Goal: Leave review/rating

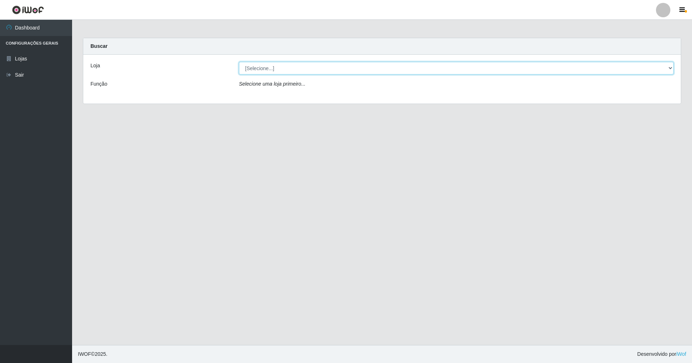
click at [668, 68] on select "[Selecione...] SuperShow - Asa Norte" at bounding box center [456, 68] width 434 height 13
select select "71"
click at [239, 62] on select "[Selecione...] SuperShow - Asa Norte" at bounding box center [456, 68] width 434 height 13
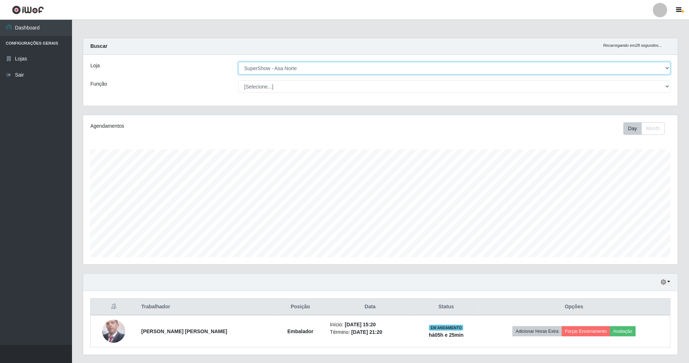
scroll to position [20, 0]
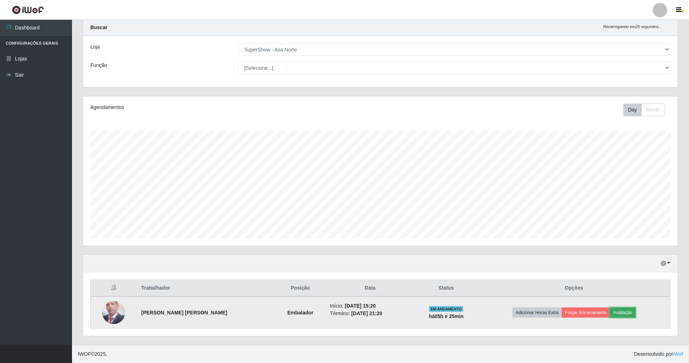
click at [633, 310] on button "Avaliação" at bounding box center [623, 313] width 26 height 10
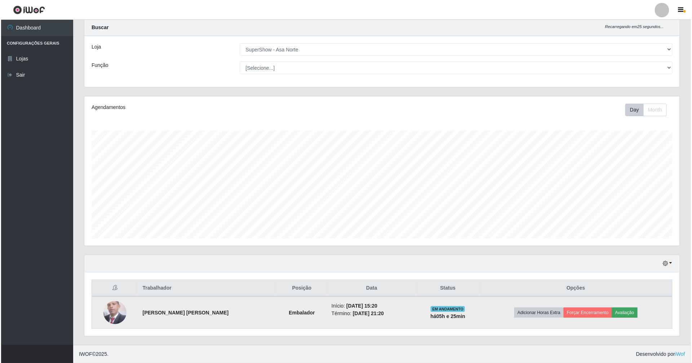
scroll to position [150, 589]
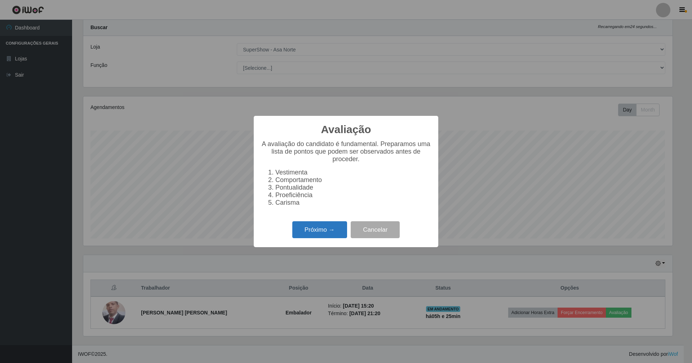
click at [313, 234] on button "Próximo →" at bounding box center [319, 230] width 55 height 17
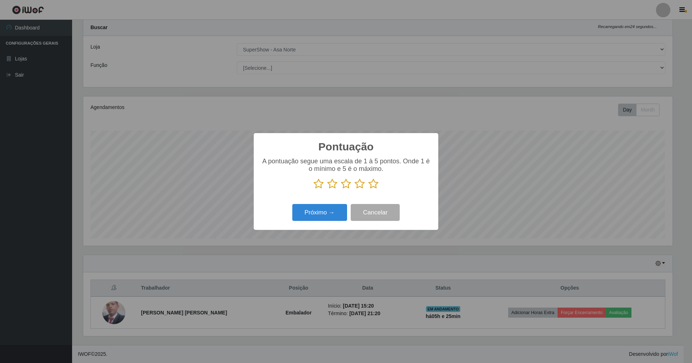
scroll to position [360016, 359577]
click at [371, 184] on icon at bounding box center [373, 184] width 10 height 11
click at [368, 189] on input "radio" at bounding box center [368, 189] width 0 height 0
click at [329, 212] on button "Próximo →" at bounding box center [319, 212] width 55 height 17
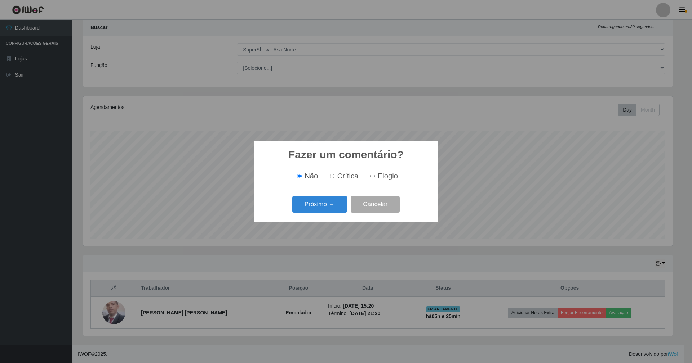
click at [372, 174] on label "Elogio" at bounding box center [382, 176] width 31 height 8
click at [372, 174] on input "Elogio" at bounding box center [372, 176] width 5 height 5
radio input "true"
click at [336, 203] on button "Próximo →" at bounding box center [319, 204] width 55 height 17
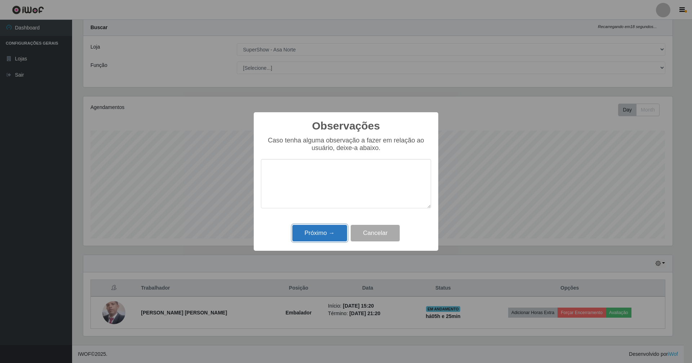
click at [322, 236] on button "Próximo →" at bounding box center [319, 233] width 55 height 17
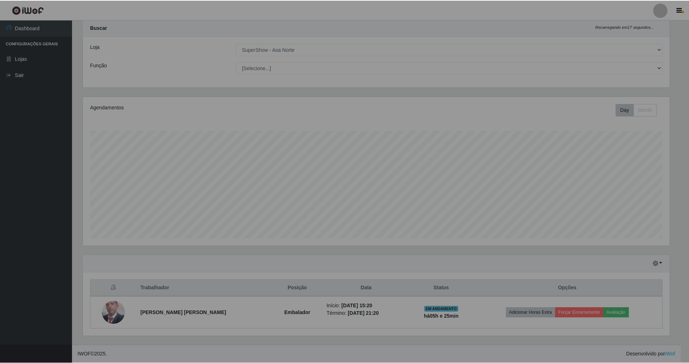
scroll to position [150, 595]
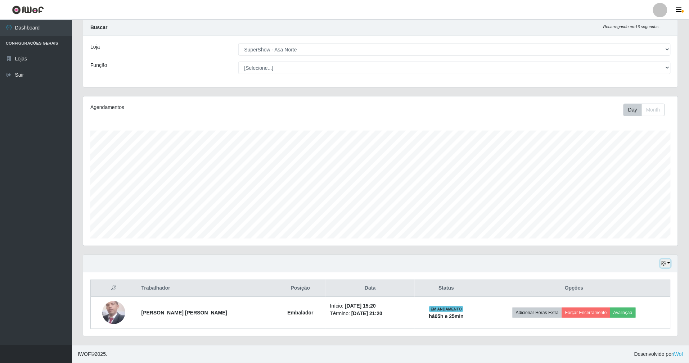
click at [665, 264] on icon "button" at bounding box center [663, 263] width 5 height 5
click at [643, 205] on button "1 dia" at bounding box center [642, 205] width 57 height 15
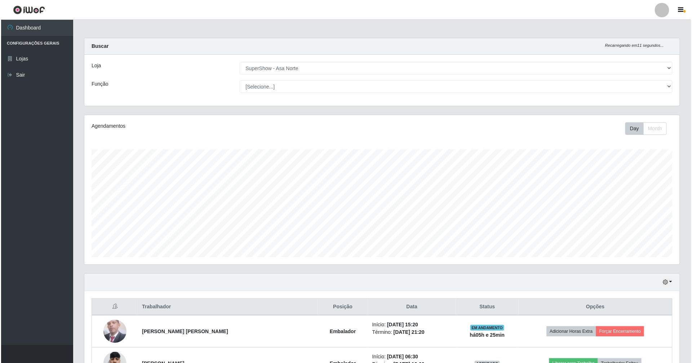
scroll to position [96, 0]
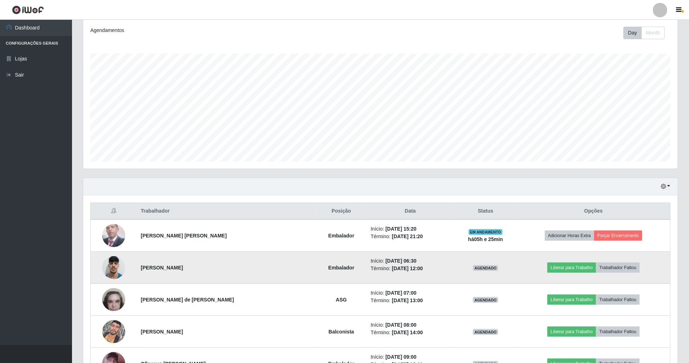
click at [113, 267] on img at bounding box center [113, 267] width 23 height 31
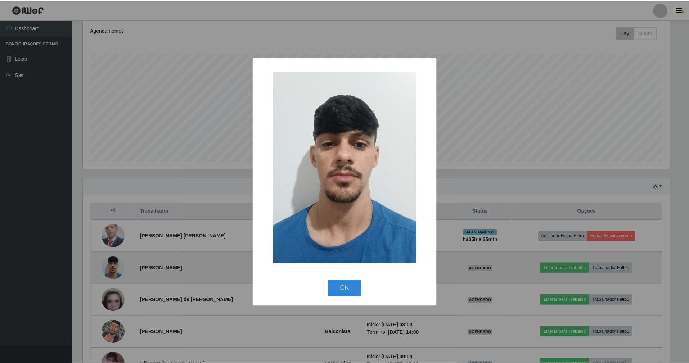
scroll to position [150, 589]
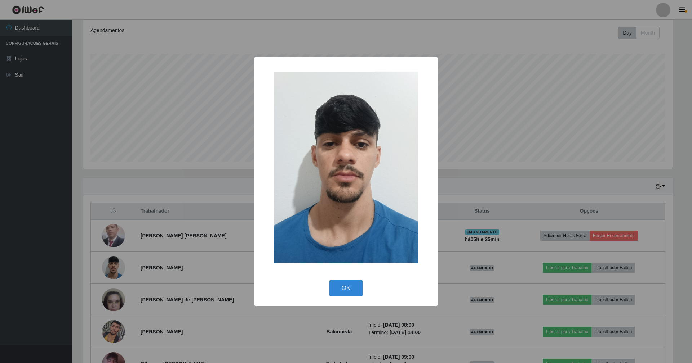
click at [218, 218] on div "× OK Cancel" at bounding box center [346, 181] width 692 height 363
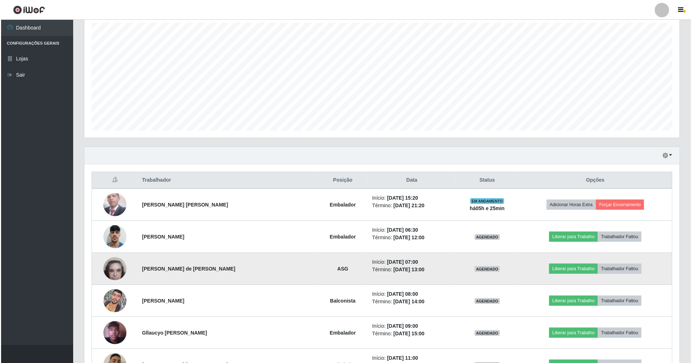
scroll to position [144, 0]
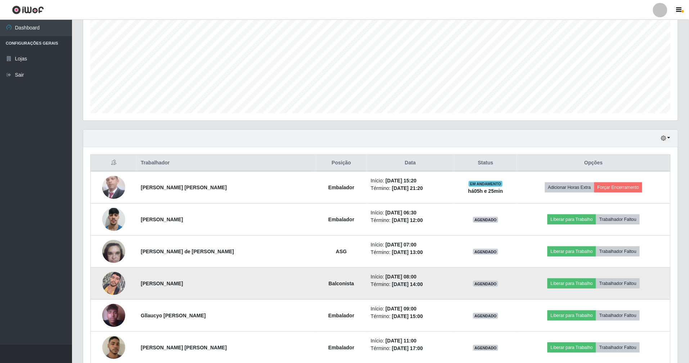
click at [115, 283] on img at bounding box center [113, 283] width 23 height 31
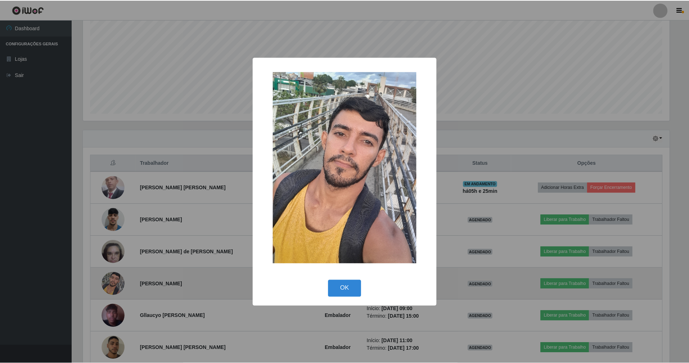
scroll to position [150, 589]
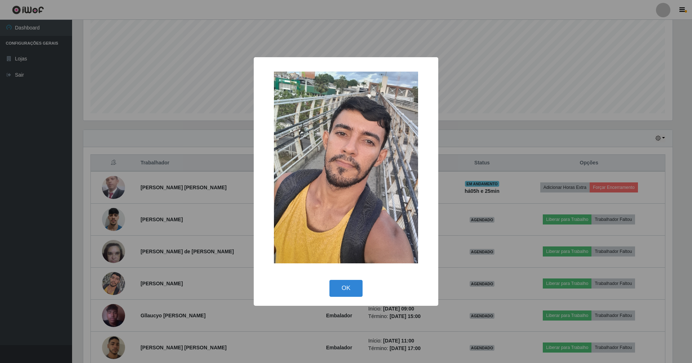
click at [208, 199] on div "× OK Cancel" at bounding box center [346, 181] width 692 height 363
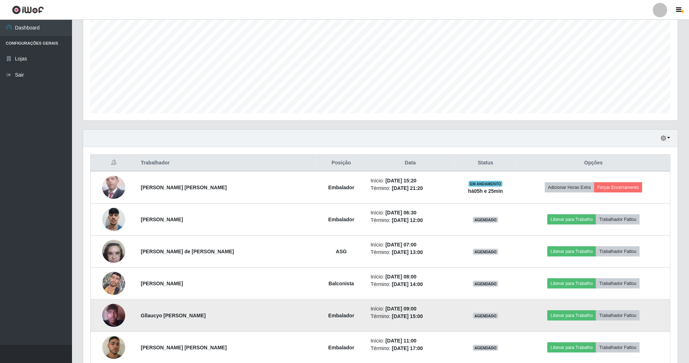
scroll to position [192, 0]
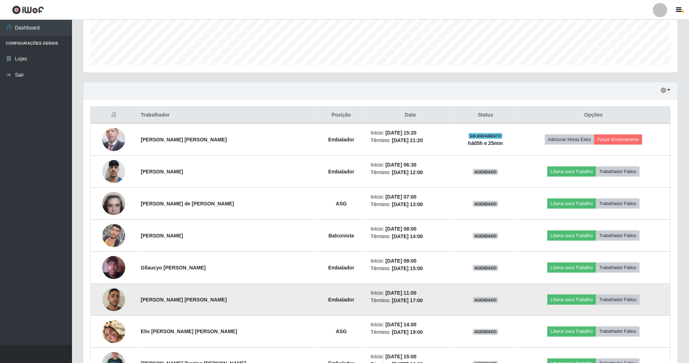
click at [121, 305] on img at bounding box center [113, 300] width 23 height 41
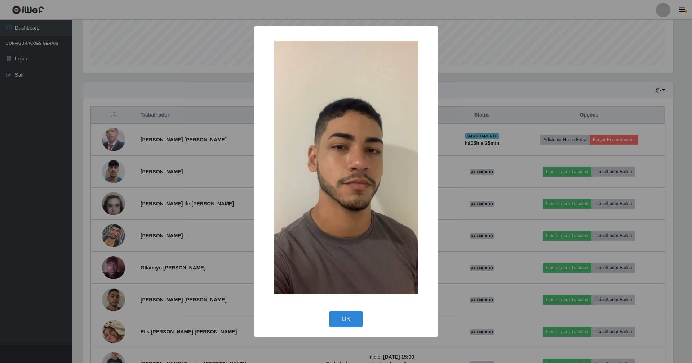
click at [202, 230] on div "× OK Cancel" at bounding box center [346, 181] width 692 height 363
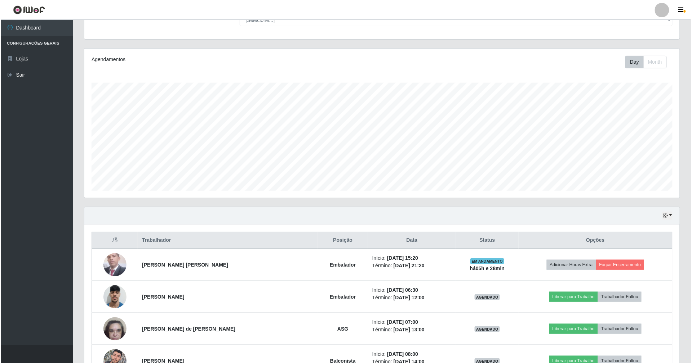
scroll to position [0, 0]
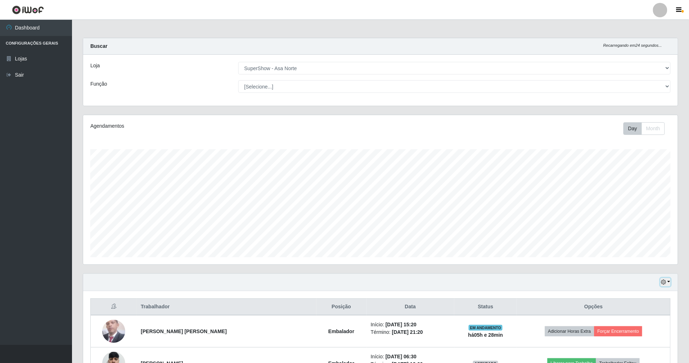
click at [667, 280] on button "button" at bounding box center [666, 282] width 10 height 8
click at [626, 209] on button "Hoje" at bounding box center [642, 209] width 57 height 15
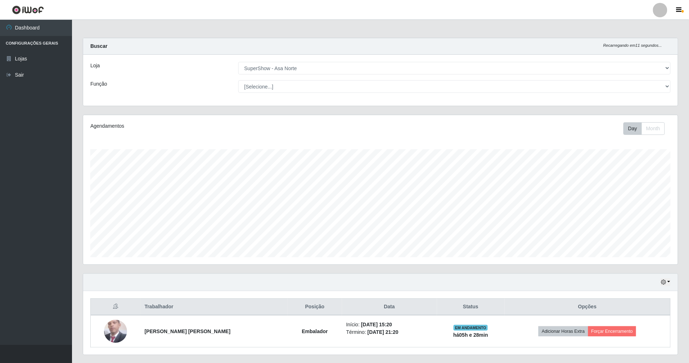
scroll to position [20, 0]
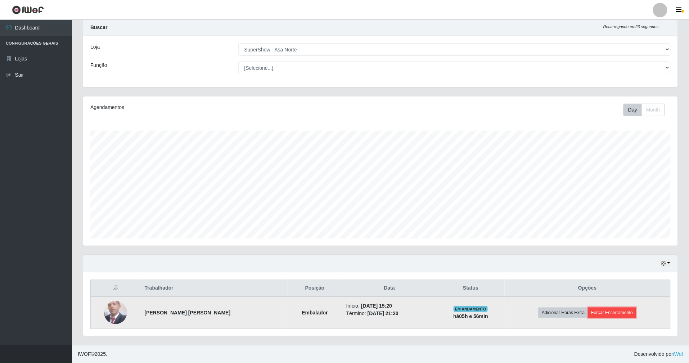
click at [606, 310] on button "Forçar Encerramento" at bounding box center [613, 313] width 48 height 10
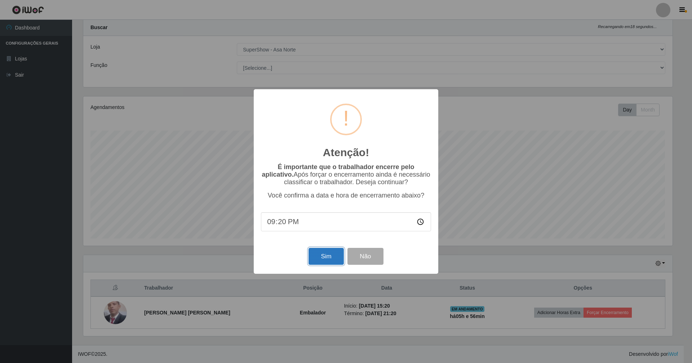
click at [330, 261] on button "Sim" at bounding box center [325, 256] width 35 height 17
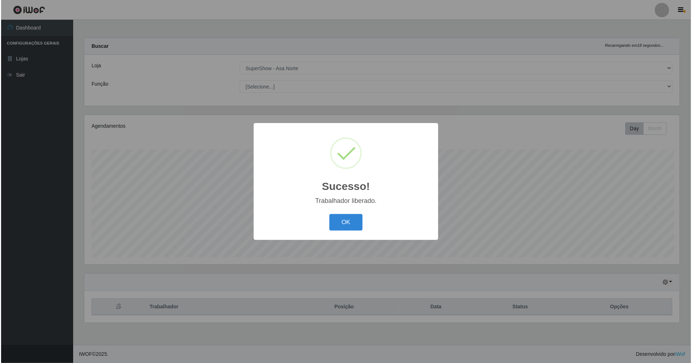
scroll to position [150, 597]
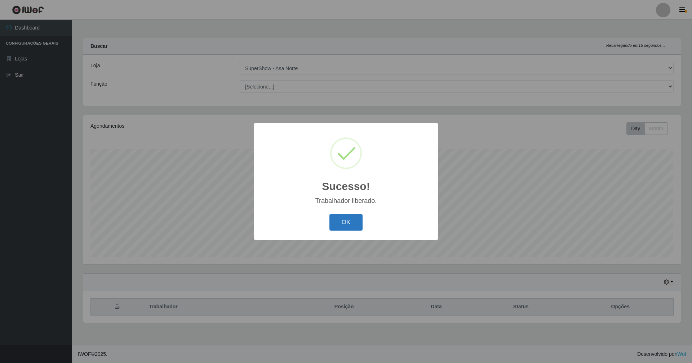
click at [337, 221] on button "OK" at bounding box center [345, 222] width 33 height 17
